Goal: Information Seeking & Learning: Check status

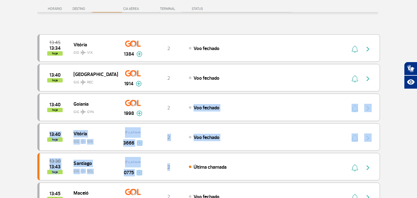
scroll to position [92, 0]
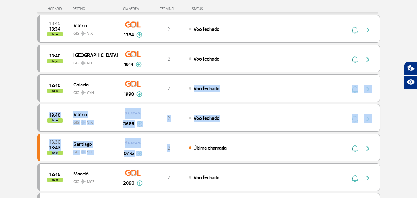
click at [274, 120] on div "Voo fechado" at bounding box center [257, 117] width 136 height 7
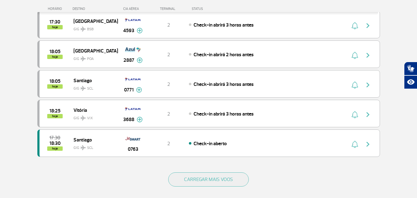
scroll to position [555, 0]
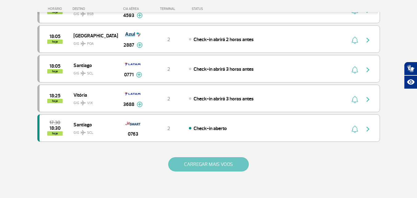
click at [238, 164] on button "CARREGAR MAIS VOOS" at bounding box center [208, 164] width 80 height 14
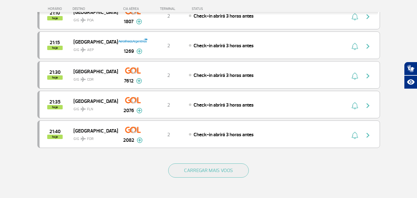
scroll to position [1172, 0]
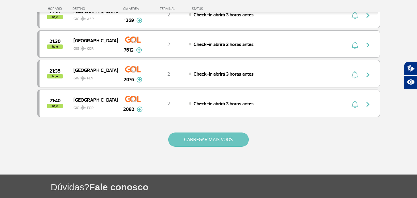
click at [248, 142] on button "CARREGAR MAIS VOOS" at bounding box center [208, 139] width 80 height 14
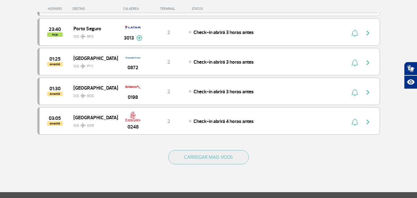
scroll to position [1758, 0]
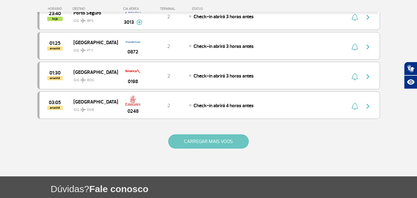
click at [238, 140] on button "CARREGAR MAIS VOOS" at bounding box center [208, 141] width 80 height 14
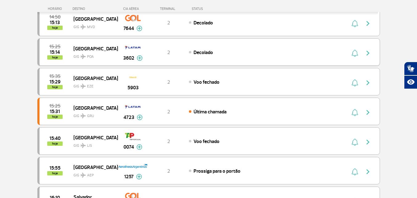
scroll to position [93, 0]
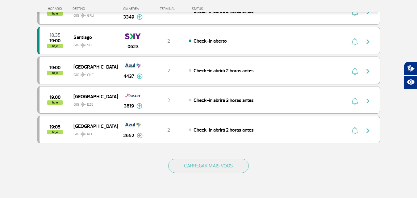
scroll to position [555, 0]
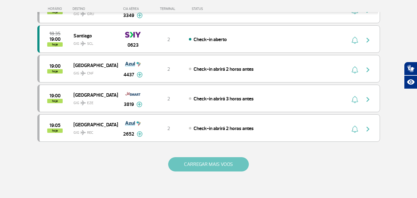
click at [188, 164] on button "CARREGAR MAIS VOOS" at bounding box center [208, 164] width 80 height 14
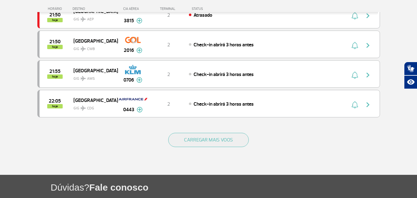
scroll to position [1172, 0]
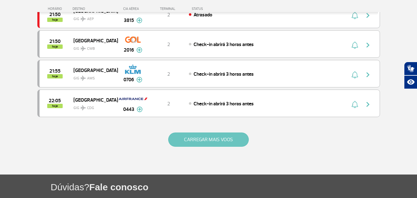
click at [186, 142] on button "CARREGAR MAIS VOOS" at bounding box center [208, 139] width 80 height 14
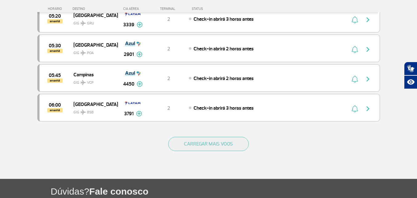
scroll to position [1758, 0]
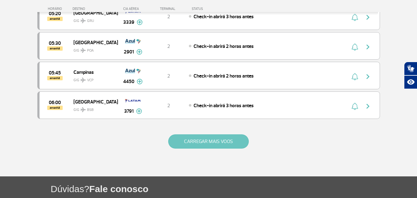
click at [199, 140] on button "CARREGAR MAIS VOOS" at bounding box center [208, 141] width 80 height 14
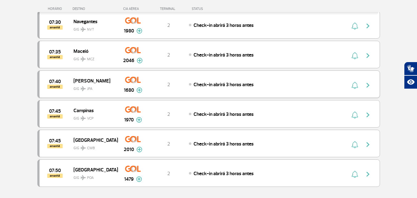
scroll to position [2343, 0]
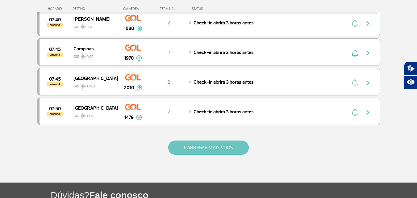
click at [235, 146] on button "CARREGAR MAIS VOOS" at bounding box center [208, 147] width 80 height 14
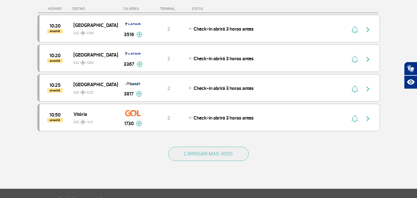
scroll to position [2991, 0]
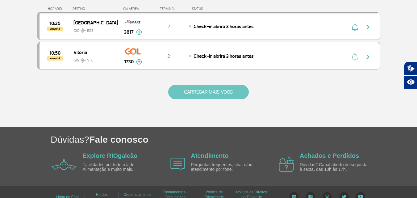
click at [220, 88] on button "CARREGAR MAIS VOOS" at bounding box center [208, 92] width 80 height 14
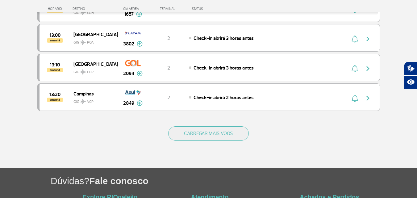
scroll to position [3546, 0]
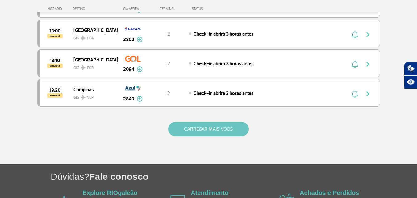
click at [208, 132] on button "CARREGAR MAIS VOOS" at bounding box center [208, 129] width 80 height 14
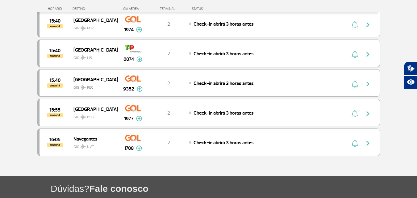
scroll to position [4070, 0]
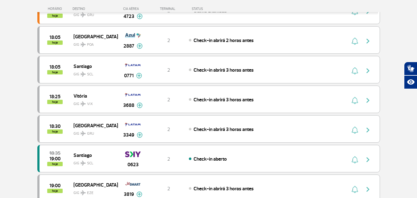
scroll to position [293, 0]
